Goal: Answer question/provide support

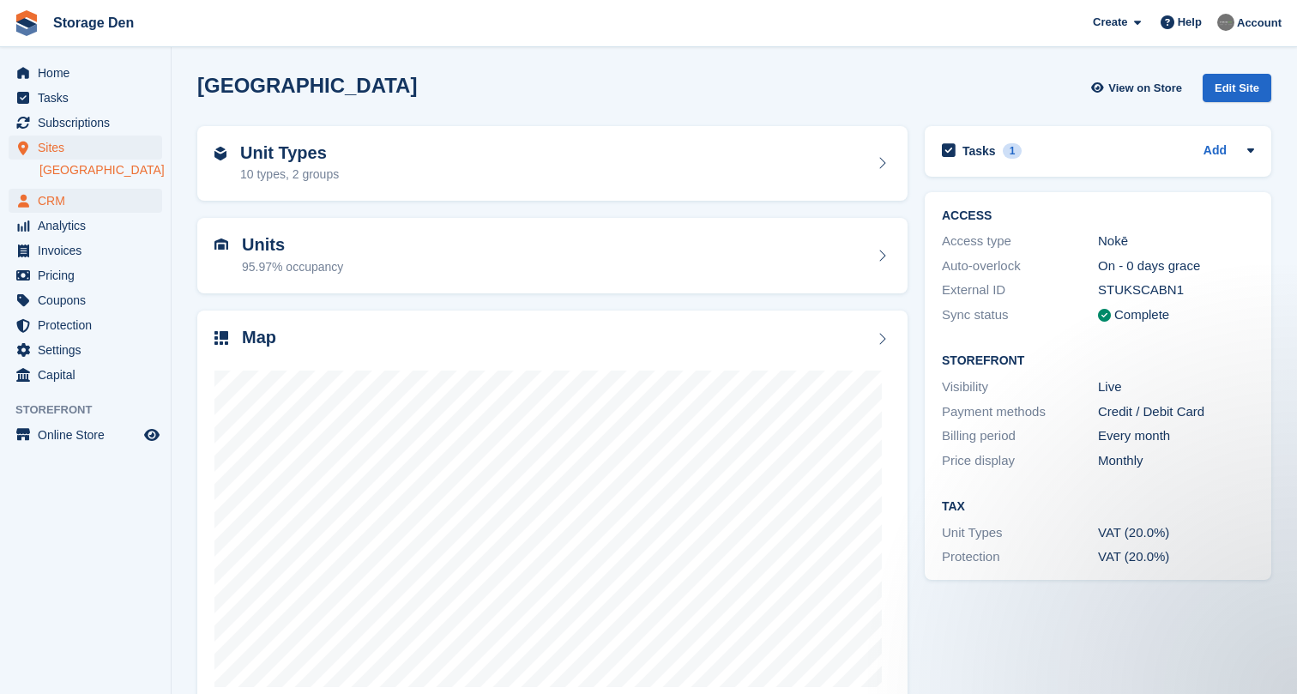
click at [78, 197] on span "CRM" at bounding box center [89, 201] width 103 height 24
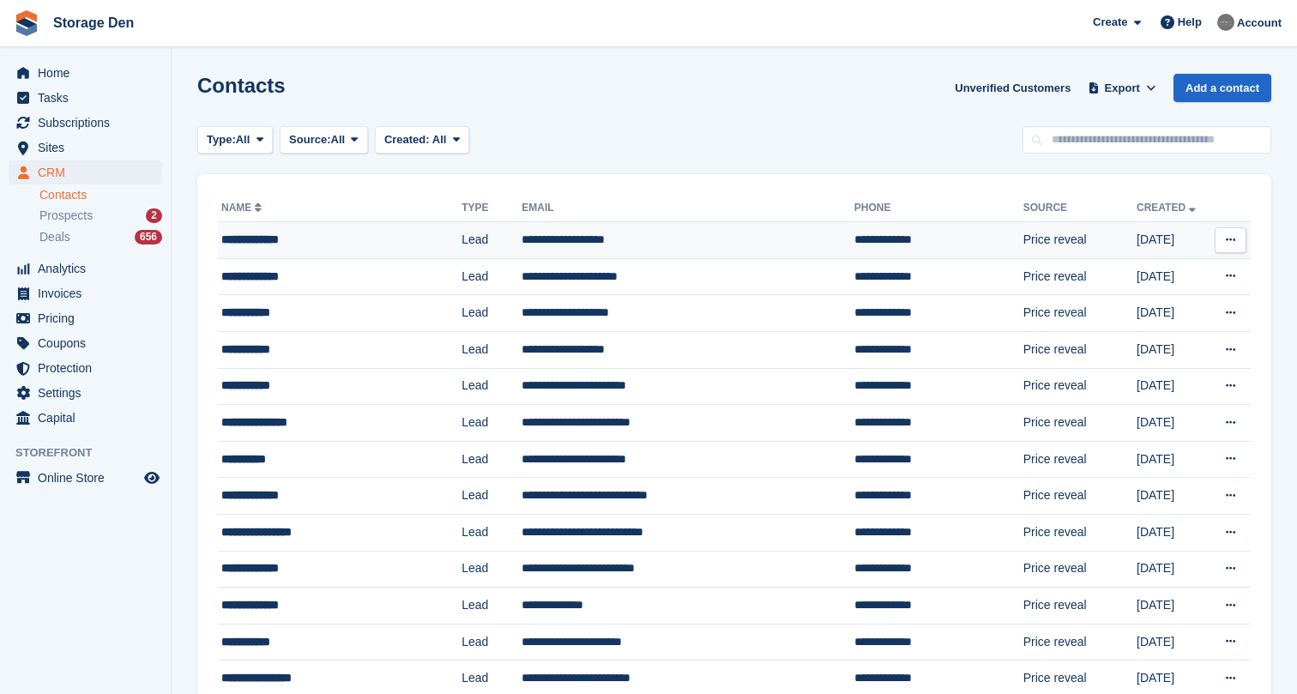
click at [293, 239] on div "**********" at bounding box center [325, 240] width 208 height 18
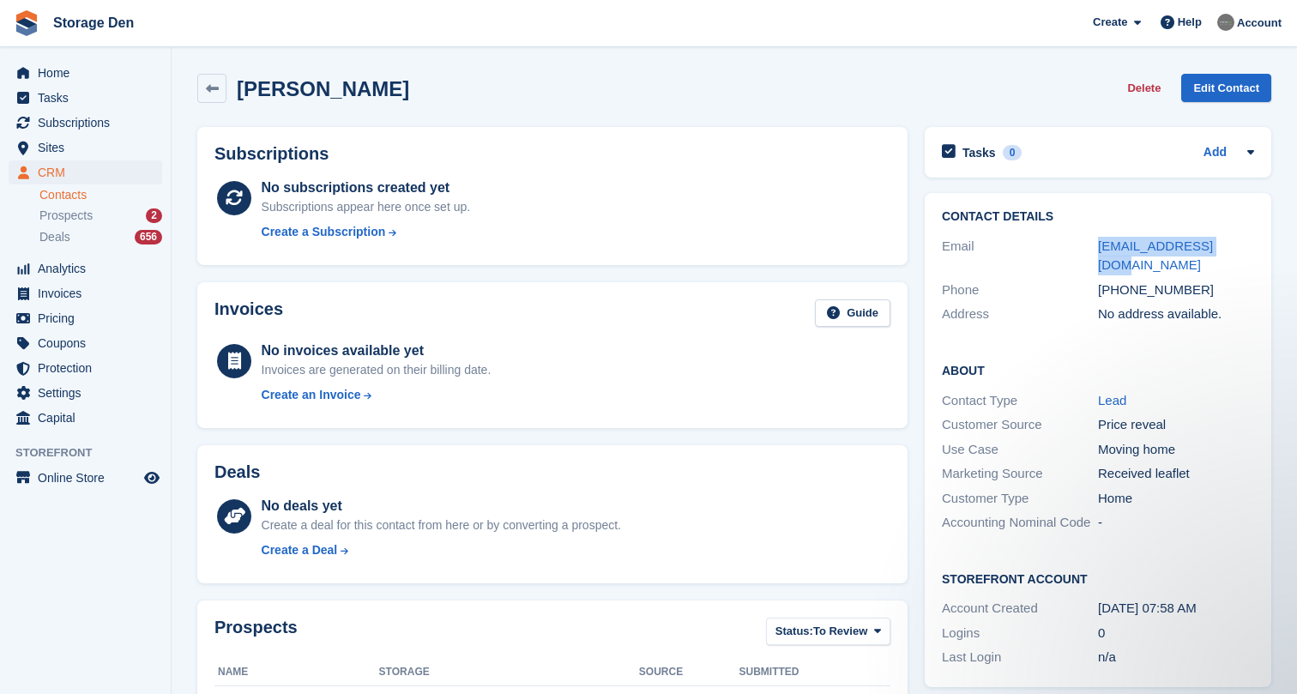
drag, startPoint x: 1243, startPoint y: 245, endPoint x: 1097, endPoint y: 248, distance: 145.9
click at [1097, 248] on div "Email johns1965@gmail.com" at bounding box center [1098, 256] width 312 height 44
click at [124, 142] on span "Sites" at bounding box center [89, 148] width 103 height 24
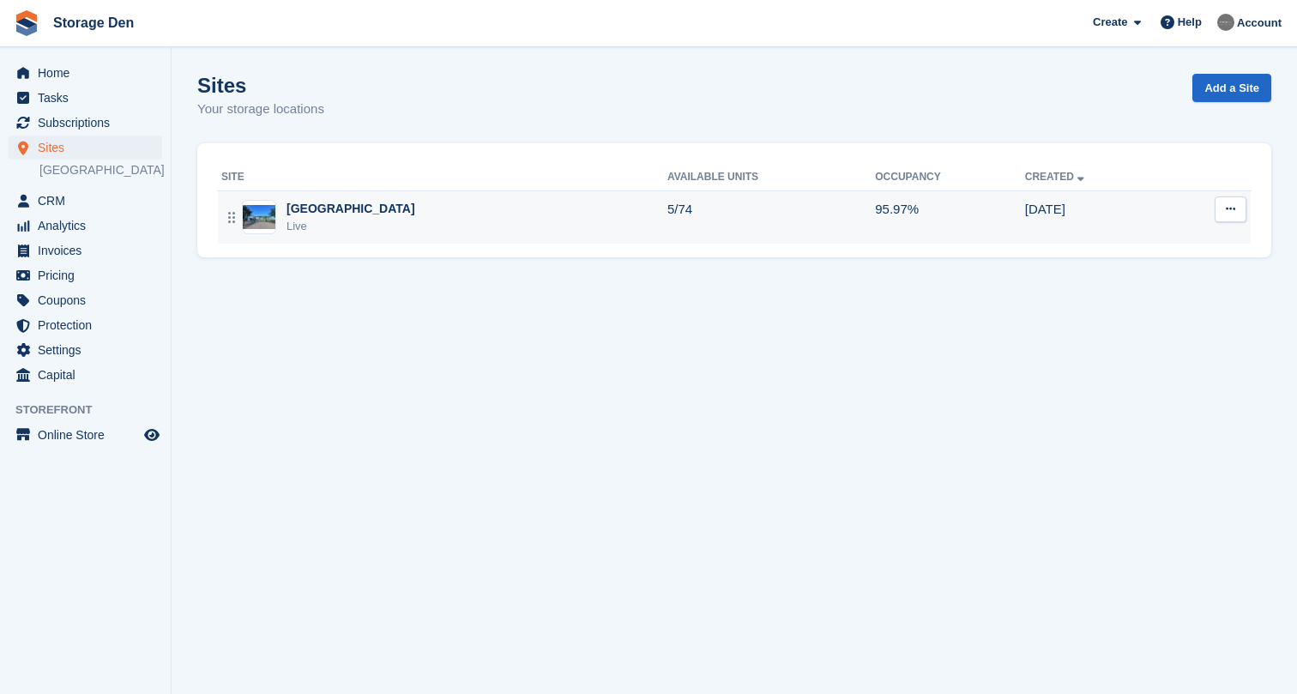
click at [364, 215] on div "Aberdeen Live" at bounding box center [444, 217] width 446 height 35
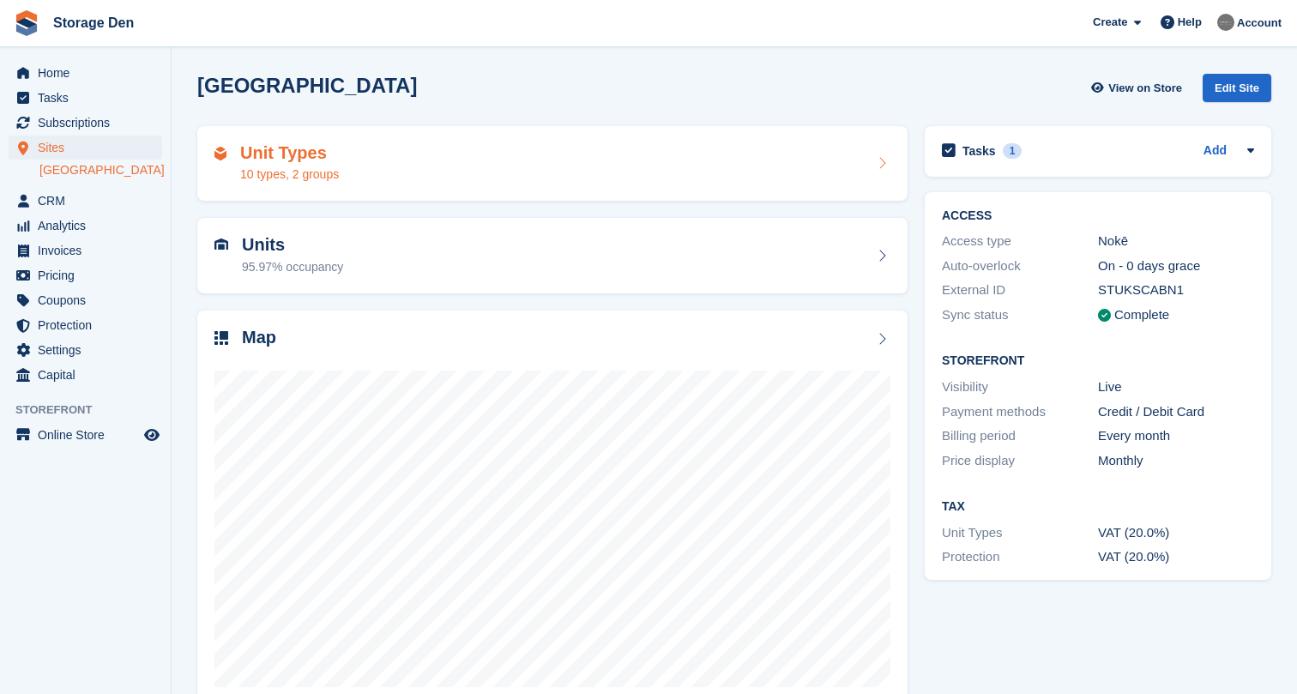
click at [608, 181] on div "Unit Types 10 types, 2 groups" at bounding box center [553, 163] width 676 height 41
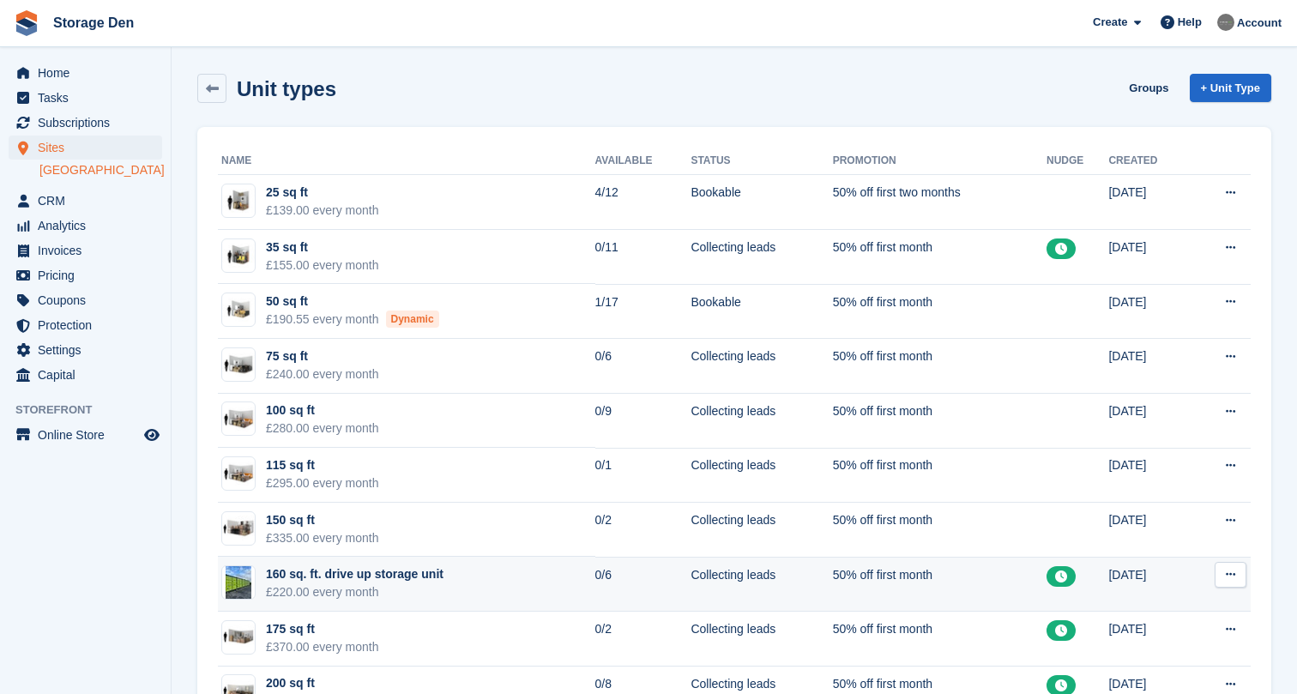
click at [477, 584] on td "160 sq. ft. drive up storage unit £220.00 every month" at bounding box center [407, 584] width 378 height 55
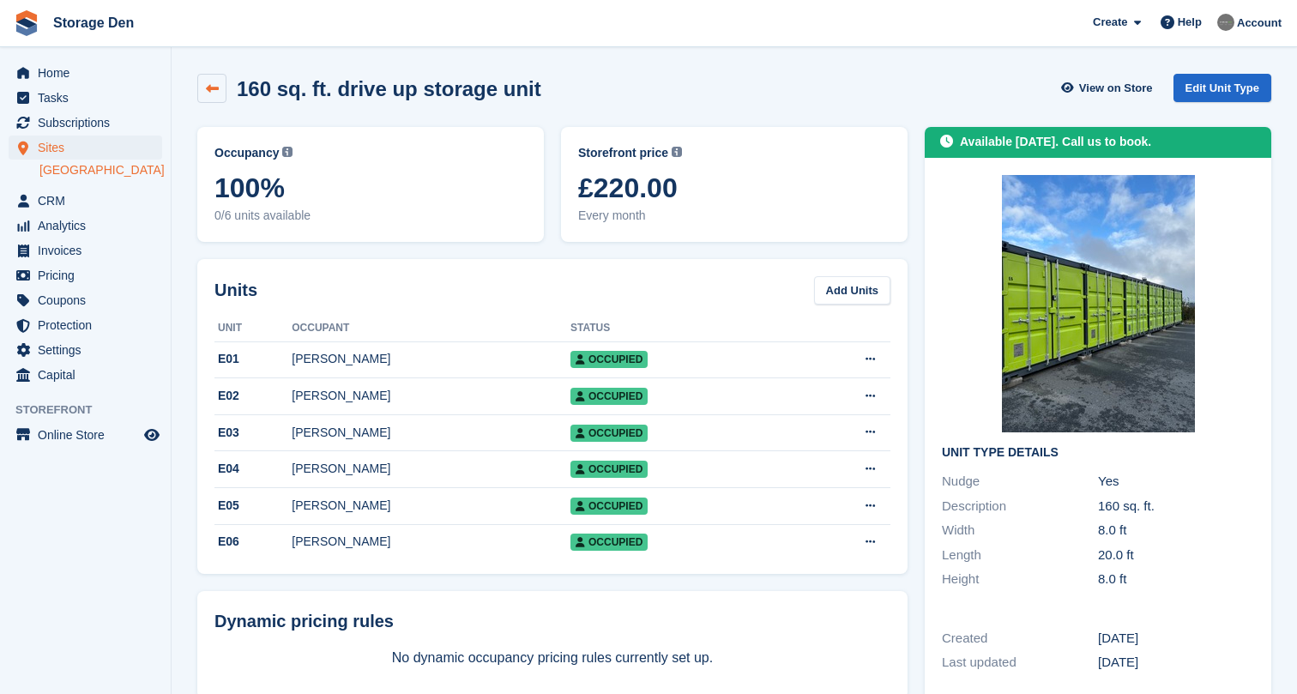
click at [206, 83] on icon at bounding box center [212, 88] width 13 height 13
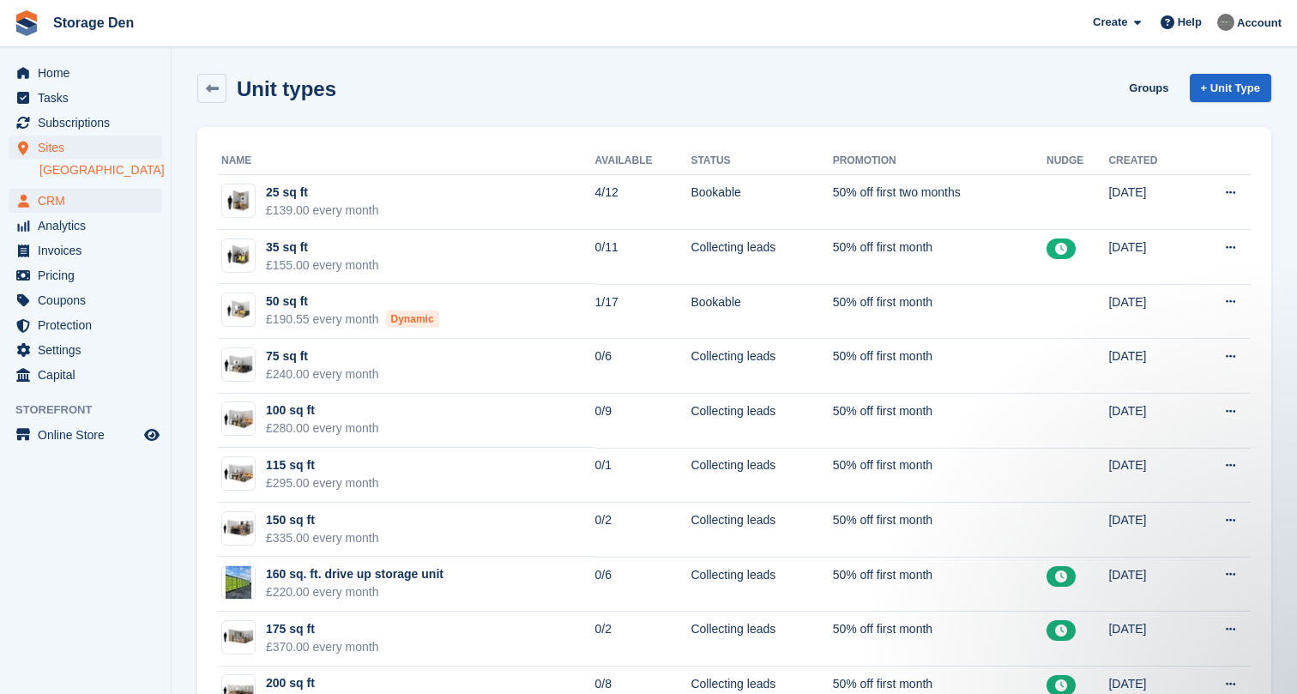
click at [110, 196] on span "CRM" at bounding box center [89, 201] width 103 height 24
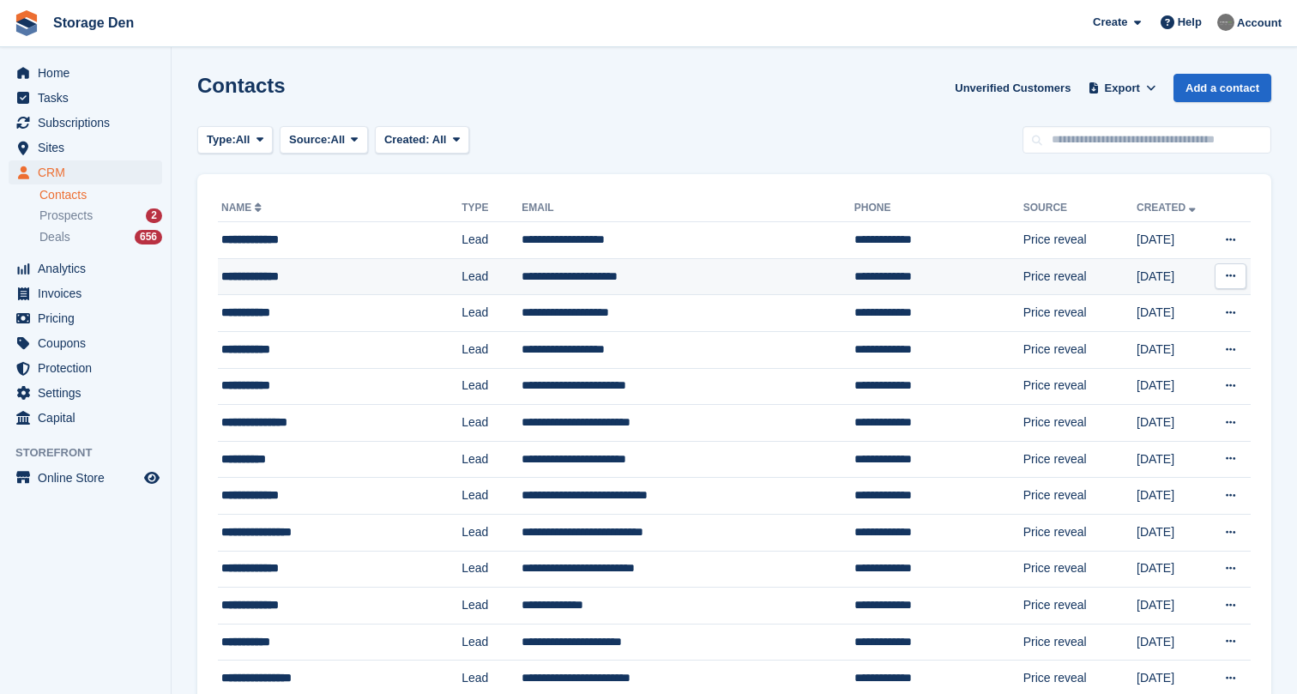
click at [308, 279] on div "**********" at bounding box center [325, 277] width 208 height 18
